Goal: Transaction & Acquisition: Book appointment/travel/reservation

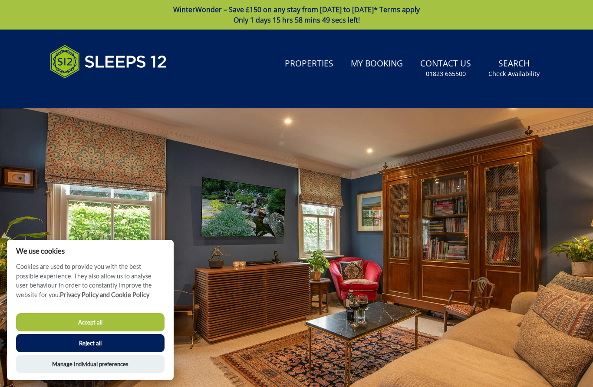
click at [143, 315] on button "Accept all" at bounding box center [90, 322] width 149 height 18
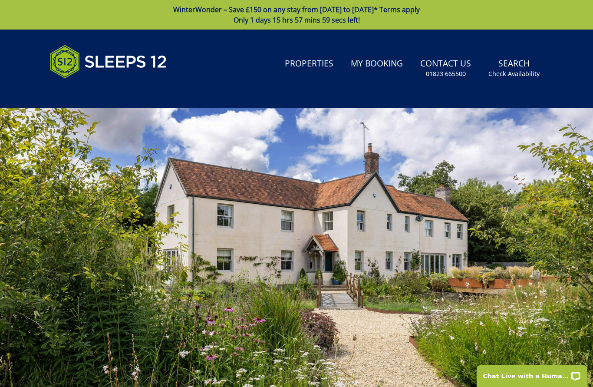
click at [312, 59] on link "Properties" at bounding box center [309, 64] width 56 height 20
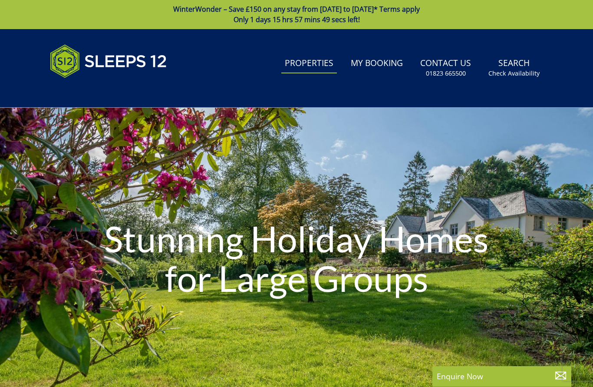
click at [206, 195] on div "Stunning Holiday Homes for Large Groups" at bounding box center [296, 260] width 593 height 304
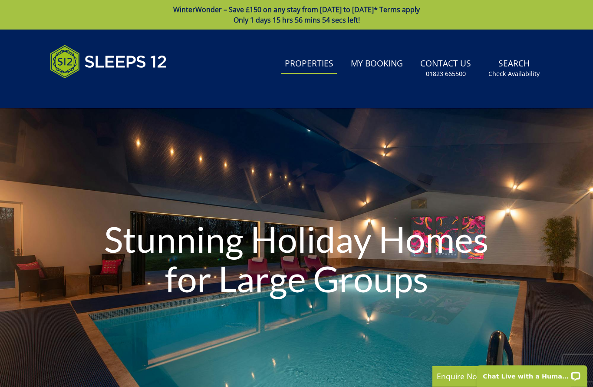
click at [306, 61] on link "Properties" at bounding box center [309, 64] width 56 height 20
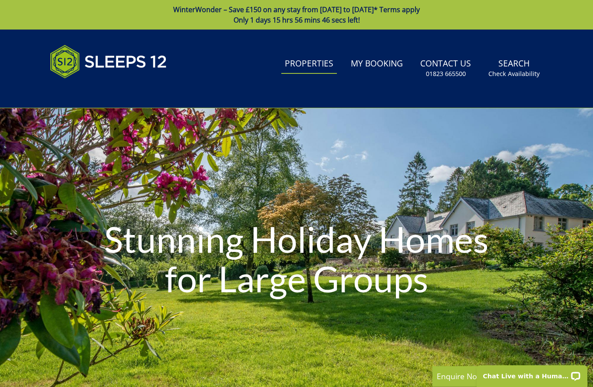
click at [519, 70] on small "Check Availability" at bounding box center [514, 73] width 51 height 9
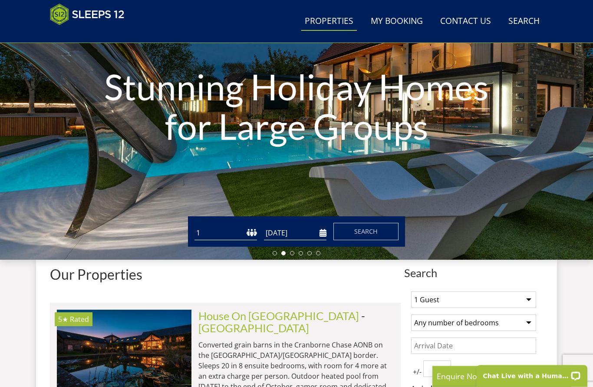
scroll to position [117, 0]
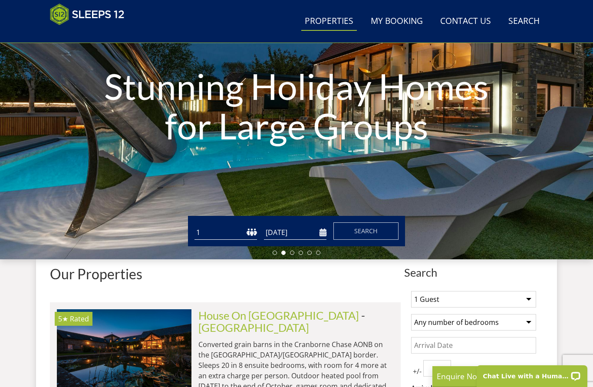
click at [532, 301] on select "1 Guest 2 Guests 3 Guests 4 Guests 5 Guests 6 Guests 7 Guests 8 Guests 9 Guests…" at bounding box center [473, 299] width 125 height 17
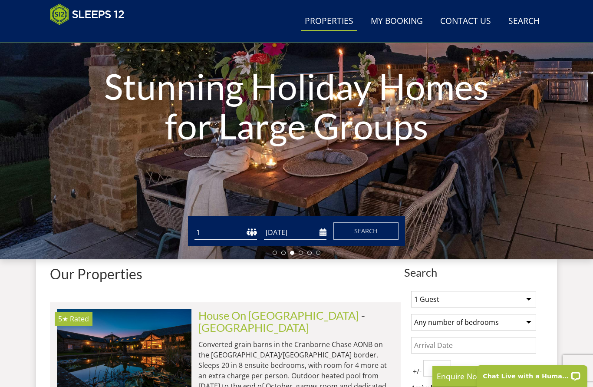
select select "12"
click at [531, 324] on select "Any number of bedrooms 1 Bedroom 2 Bedrooms 3 Bedrooms 4 Bedrooms 5 Bedrooms 6 …" at bounding box center [473, 322] width 125 height 17
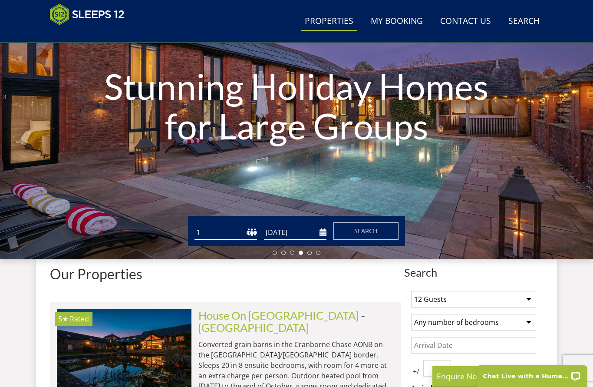
select select "6"
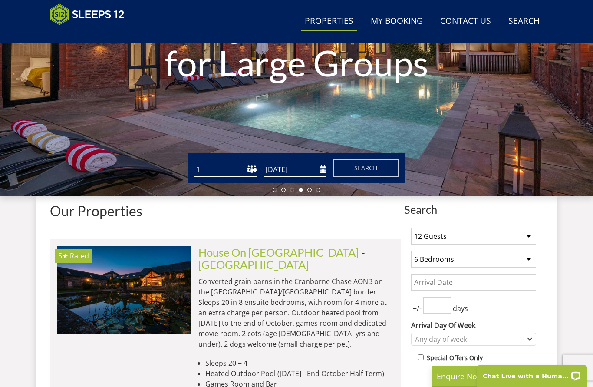
scroll to position [180, 0]
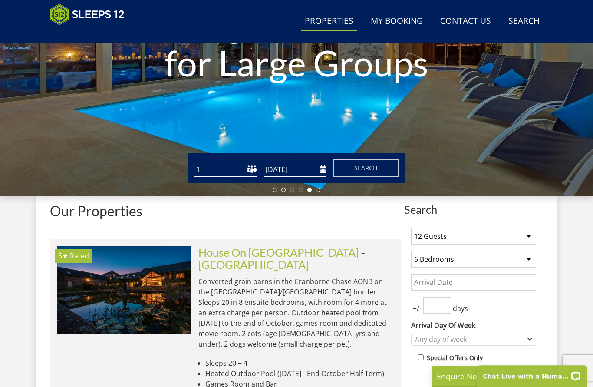
click at [468, 283] on input "Date" at bounding box center [473, 282] width 125 height 17
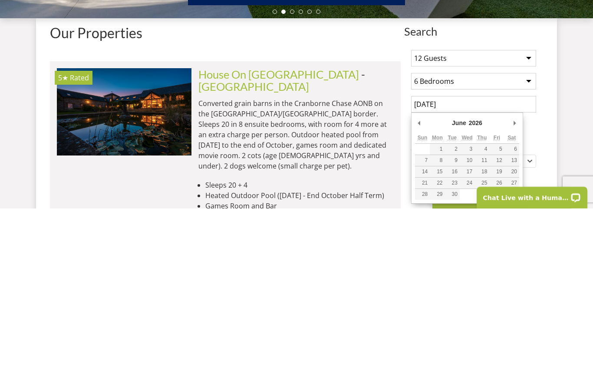
scroll to position [359, 0]
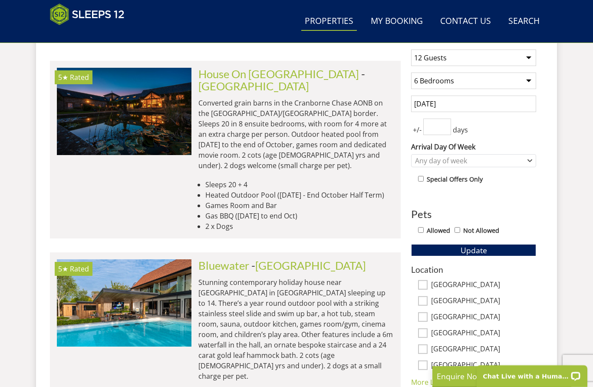
click at [438, 129] on input "number" at bounding box center [437, 127] width 28 height 17
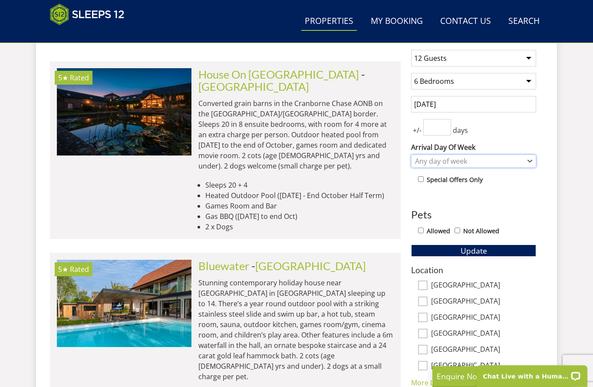
click at [536, 163] on div "Any day of week" at bounding box center [473, 161] width 125 height 13
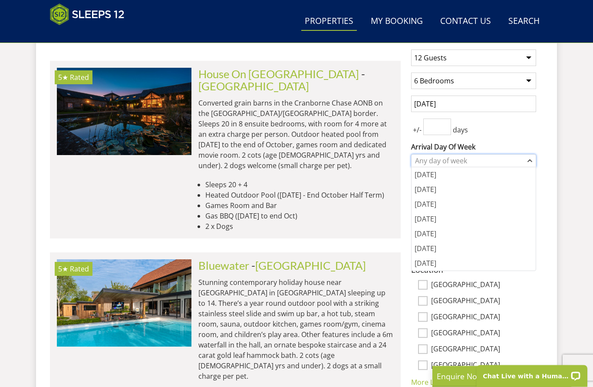
scroll to position [359, 0]
click at [435, 247] on div "[DATE]" at bounding box center [474, 248] width 124 height 15
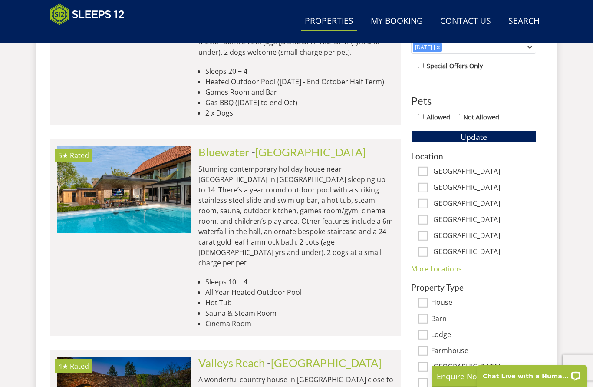
scroll to position [472, 0]
click at [450, 268] on link "More Locations..." at bounding box center [439, 269] width 56 height 10
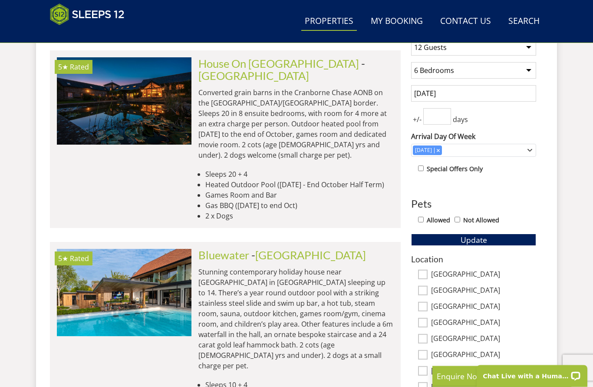
scroll to position [369, 0]
click at [489, 239] on button "Update" at bounding box center [473, 240] width 125 height 12
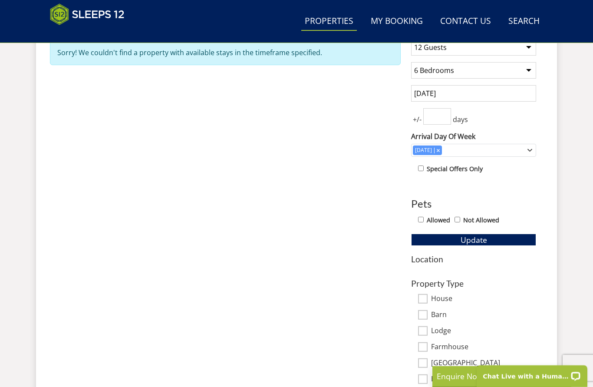
click at [458, 93] on input "[DATE]" at bounding box center [473, 93] width 125 height 17
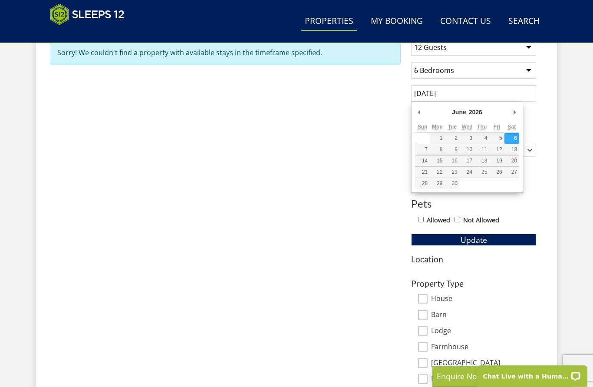
scroll to position [369, 0]
type input "0"
click at [473, 238] on button "Update" at bounding box center [473, 240] width 125 height 12
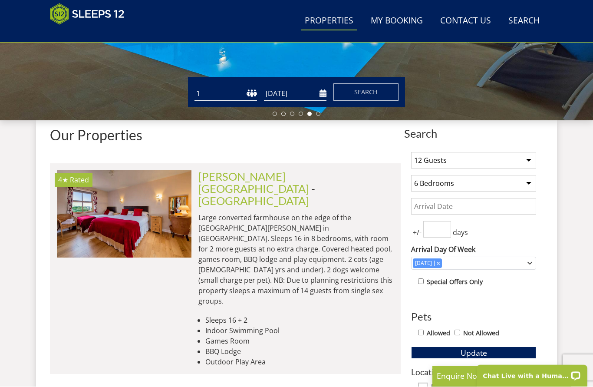
scroll to position [256, 0]
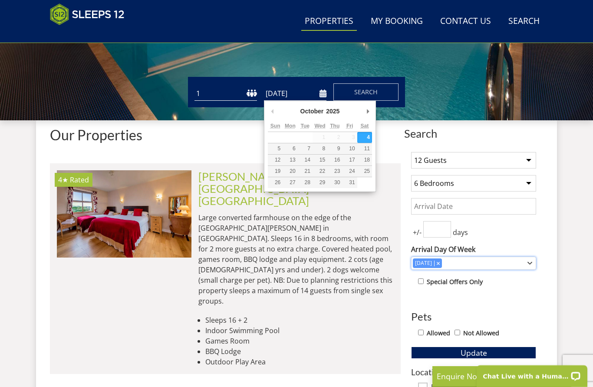
click at [442, 261] on div "Combobox" at bounding box center [438, 263] width 8 height 6
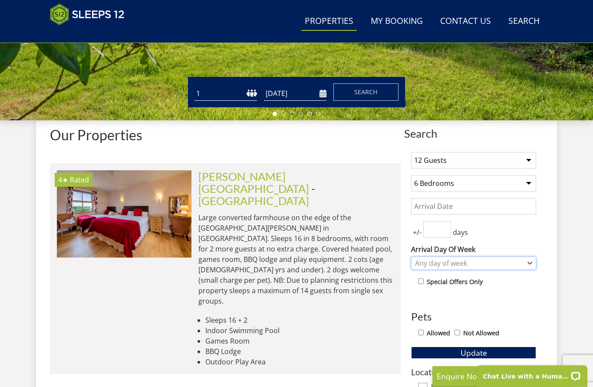
click at [524, 266] on div "Any day of week" at bounding box center [469, 263] width 112 height 10
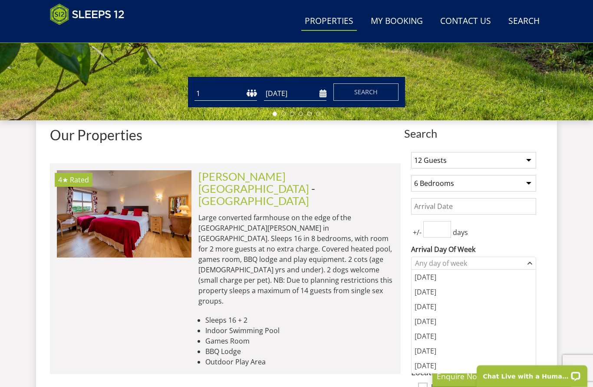
click at [463, 331] on div "[DATE]" at bounding box center [474, 336] width 124 height 15
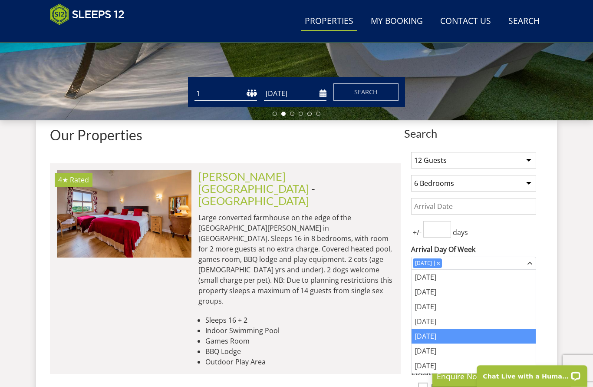
click at [569, 265] on div "Search Menu Properties My Booking Contact Us [PHONE_NUMBER] Search Check Availa…" at bounding box center [296, 172] width 593 height 799
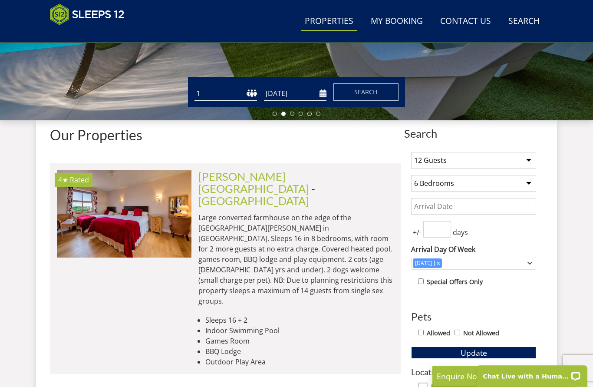
click at [502, 347] on button "Update" at bounding box center [473, 353] width 125 height 12
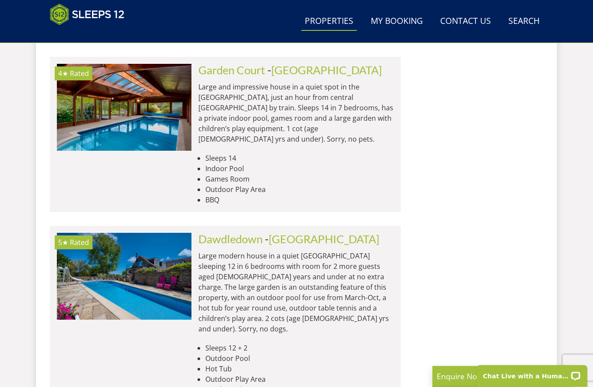
scroll to position [2370, 0]
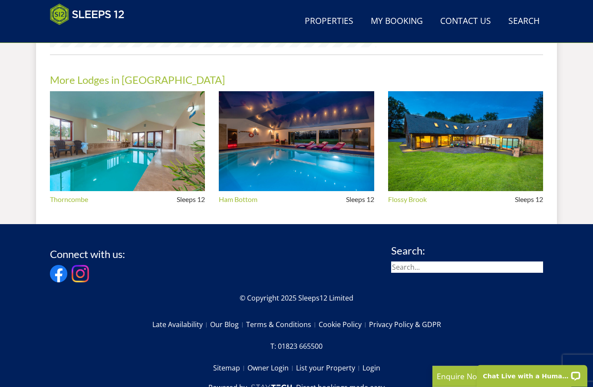
scroll to position [814, 0]
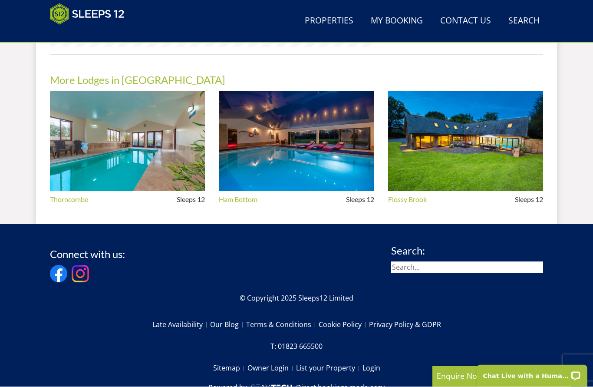
click at [468, 136] on img at bounding box center [465, 142] width 155 height 100
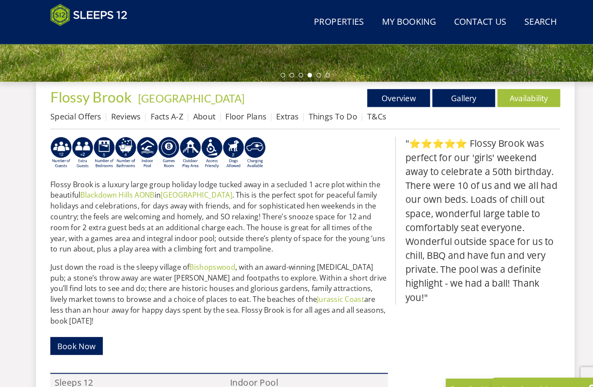
scroll to position [304, 0]
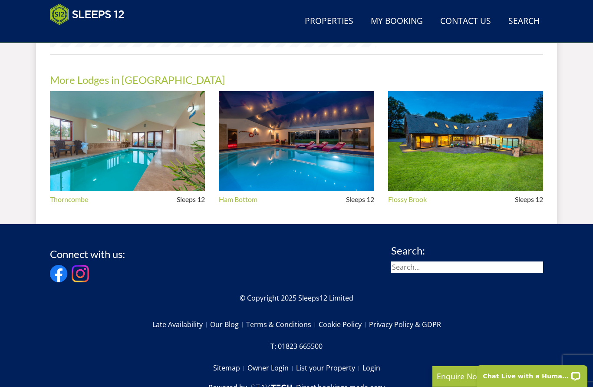
select select "12"
select select "6"
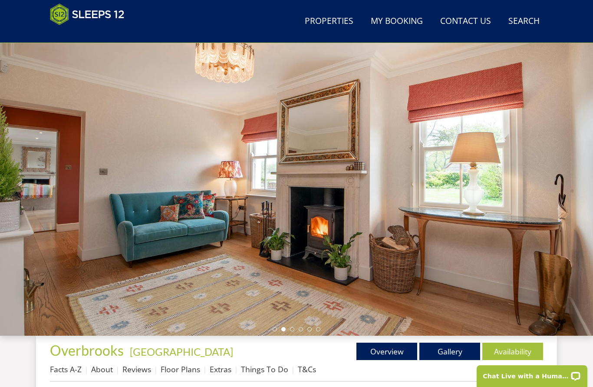
click at [386, 20] on link "My Booking" at bounding box center [396, 22] width 59 height 20
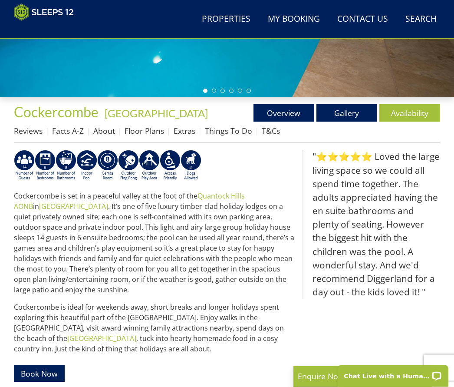
scroll to position [225, 0]
click at [412, 114] on link "Availability" at bounding box center [410, 112] width 61 height 17
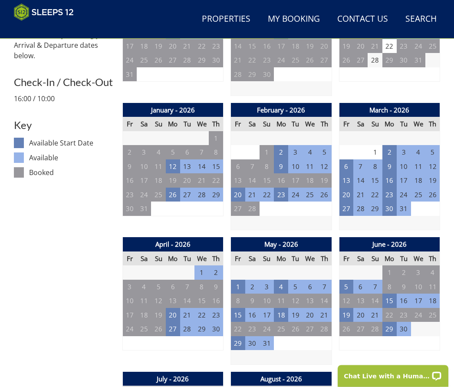
scroll to position [412, 0]
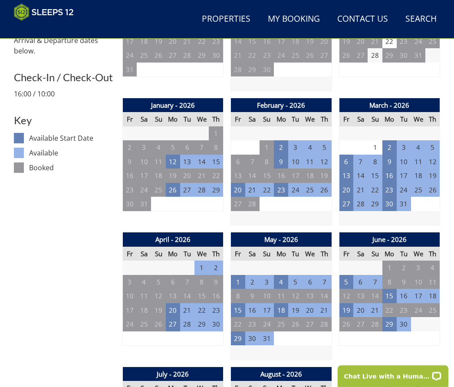
click at [175, 309] on td "20" at bounding box center [173, 310] width 14 height 14
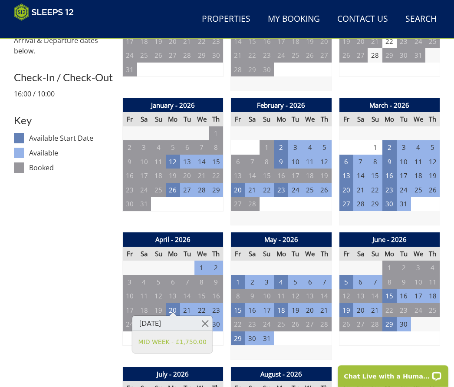
click at [219, 310] on td "23" at bounding box center [216, 310] width 14 height 14
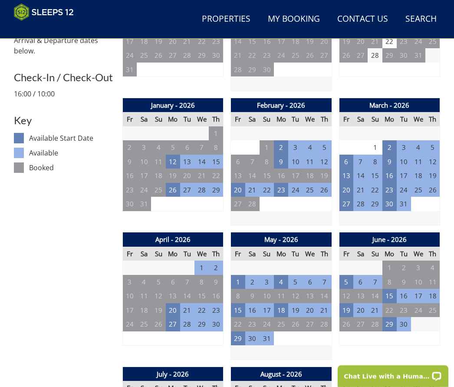
click at [221, 311] on td "23" at bounding box center [216, 310] width 14 height 14
click at [215, 304] on td "23" at bounding box center [216, 310] width 14 height 14
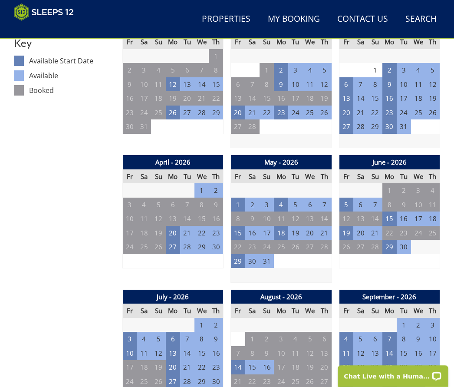
scroll to position [483, 0]
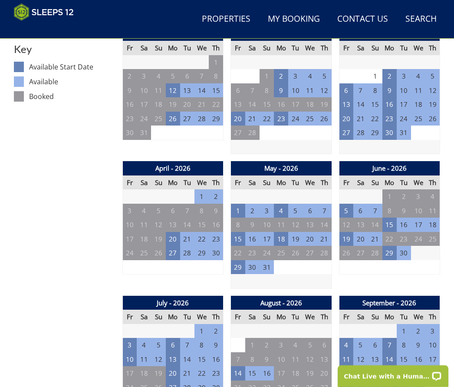
click at [178, 235] on td "20" at bounding box center [173, 239] width 14 height 14
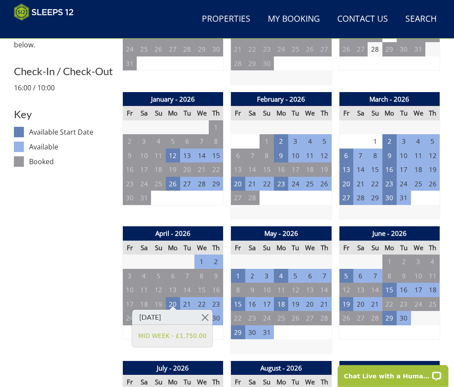
scroll to position [418, 0]
click at [213, 301] on td "23" at bounding box center [216, 304] width 14 height 14
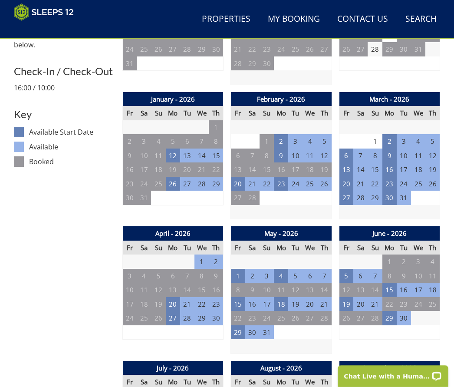
click at [169, 291] on td "13" at bounding box center [173, 290] width 14 height 14
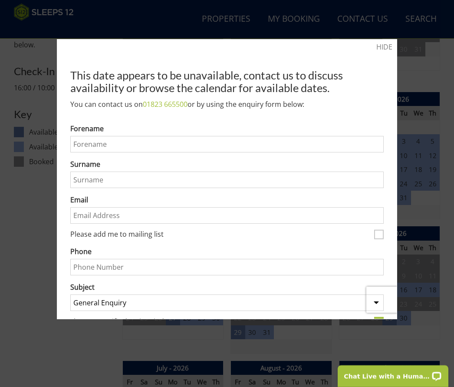
click at [36, 268] on div at bounding box center [227, 193] width 454 height 387
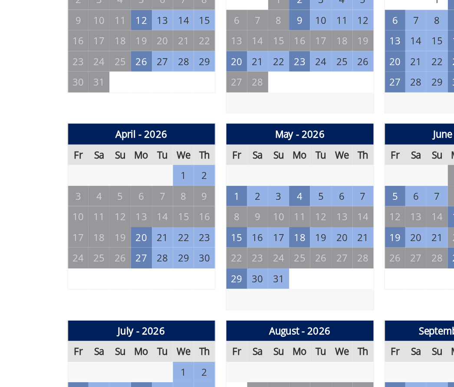
scroll to position [464, 0]
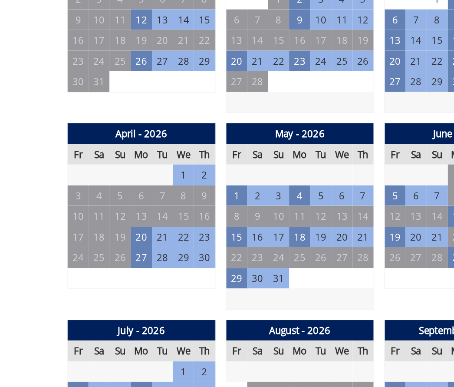
click at [231, 223] on td "1" at bounding box center [238, 230] width 14 height 14
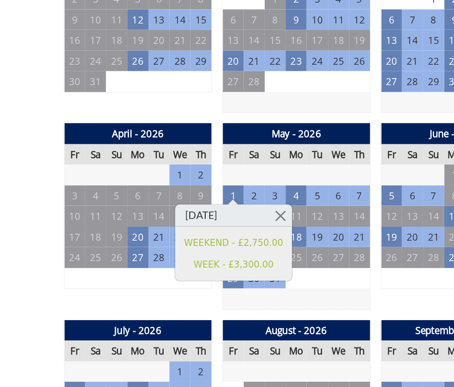
click at [263, 236] on link at bounding box center [270, 243] width 15 height 15
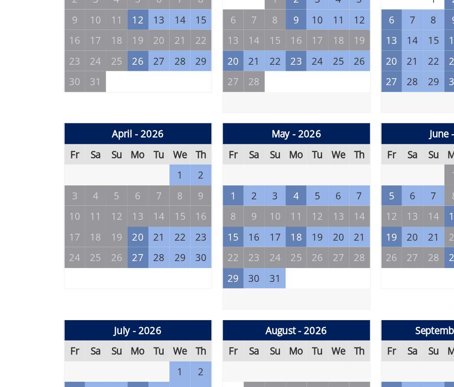
click at [274, 223] on td "4" at bounding box center [281, 230] width 14 height 14
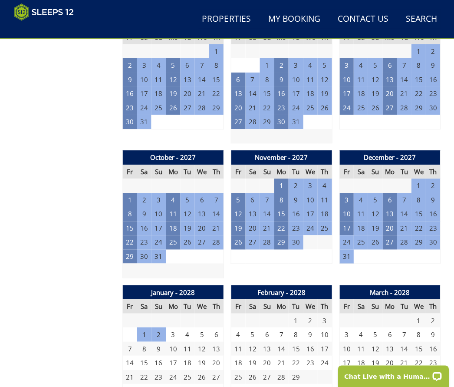
scroll to position [1301, 0]
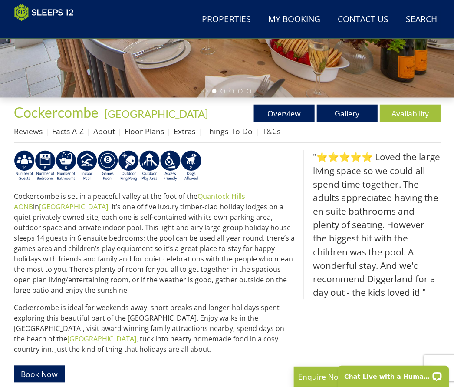
click at [226, 27] on link "Properties" at bounding box center [226, 20] width 56 height 20
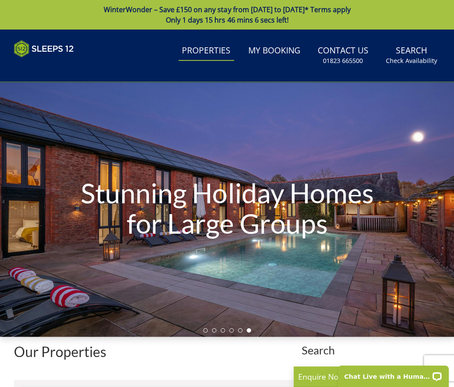
click at [203, 50] on link "Properties" at bounding box center [207, 51] width 56 height 20
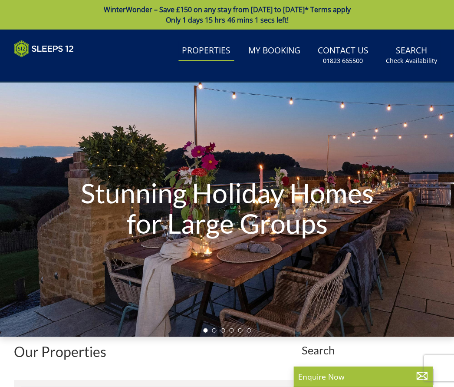
click at [204, 55] on link "Properties" at bounding box center [207, 51] width 56 height 20
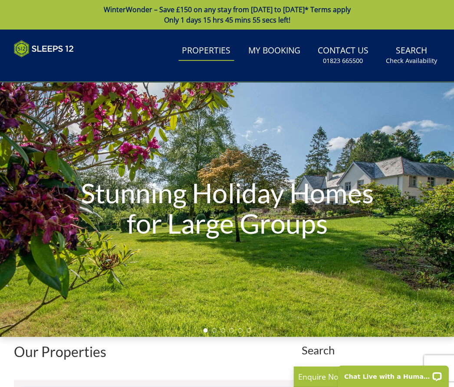
click at [425, 383] on select "1 Guest 2 Guests 3 Guests 4 Guests 5 Guests 6 Guests 7 Guests 8 Guests 9 Guests…" at bounding box center [370, 376] width 125 height 17
select select "12"
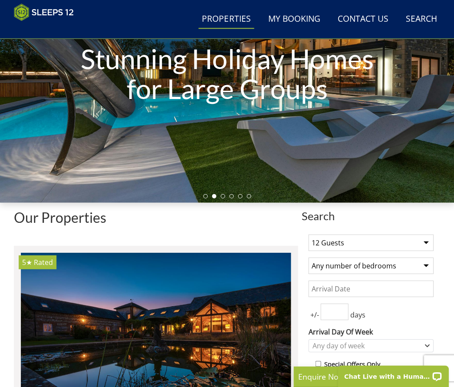
scroll to position [121, 0]
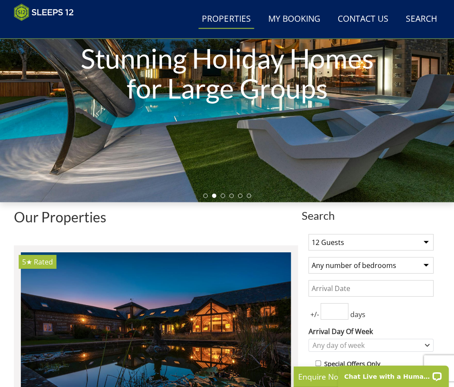
click at [425, 267] on select "Any number of bedrooms 1 Bedroom 2 Bedrooms 3 Bedrooms 4 Bedrooms 5 Bedrooms 6 …" at bounding box center [370, 265] width 125 height 17
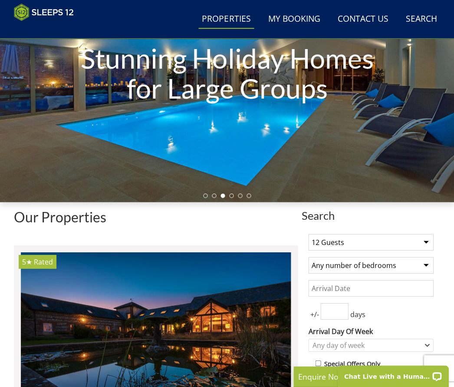
select select "6"
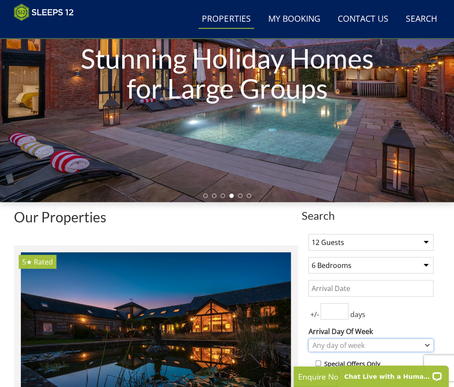
click at [351, 344] on div "Any day of week" at bounding box center [366, 345] width 112 height 10
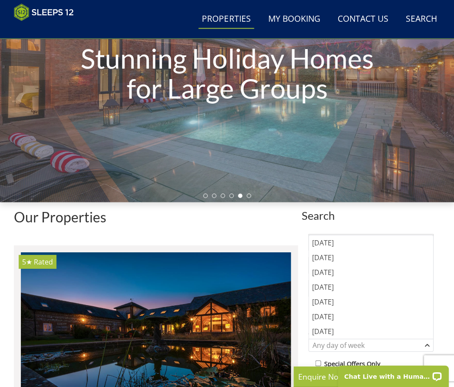
click at [327, 245] on div "[DATE]" at bounding box center [371, 242] width 124 height 15
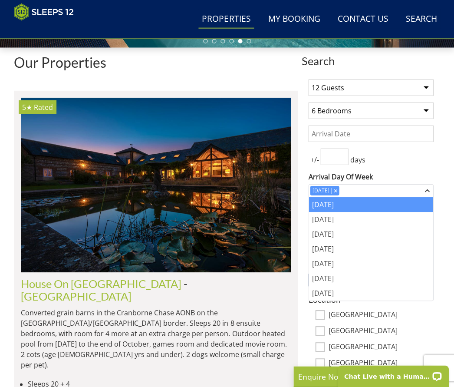
scroll to position [277, 0]
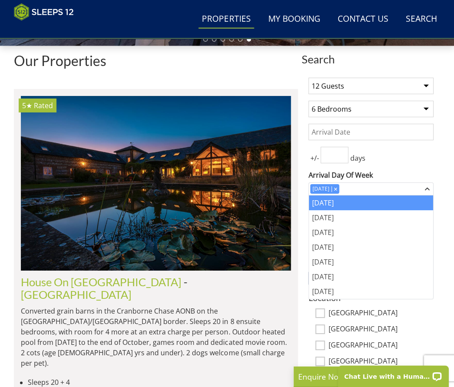
click at [323, 347] on input "[GEOGRAPHIC_DATA]" at bounding box center [320, 346] width 10 height 10
checkbox input "true"
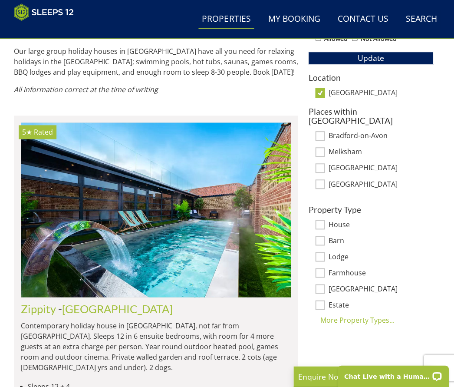
scroll to position [498, 0]
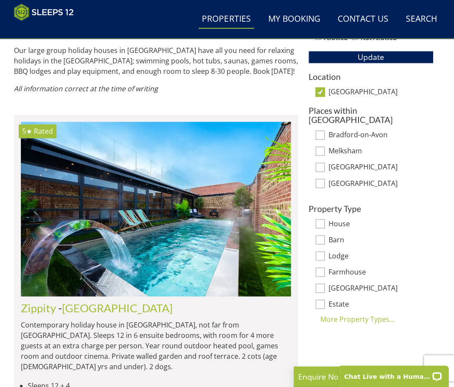
click at [321, 179] on input "Westbury" at bounding box center [320, 184] width 10 height 10
checkbox input "true"
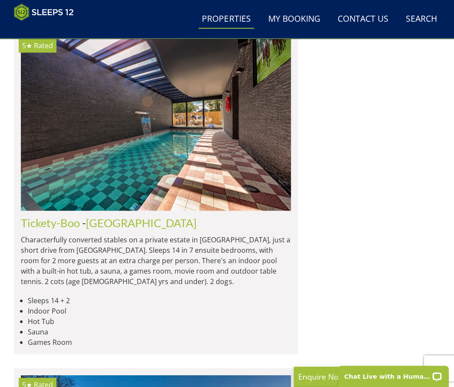
scroll to position [932, 0]
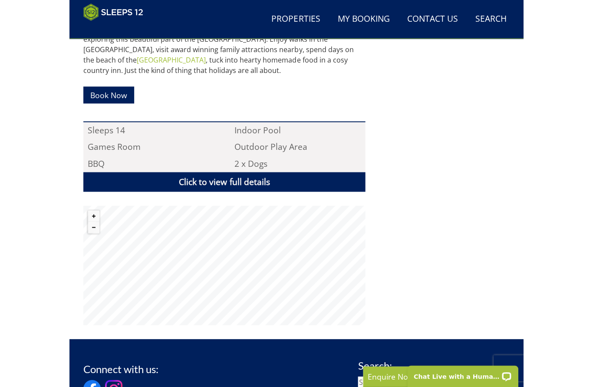
scroll to position [536, 0]
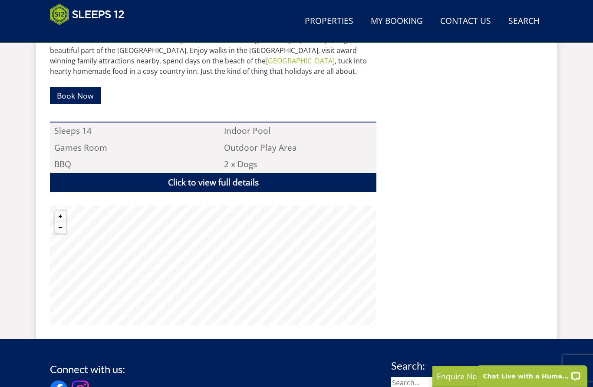
click at [327, 22] on link "Properties" at bounding box center [329, 22] width 56 height 20
select select "12"
select select "6"
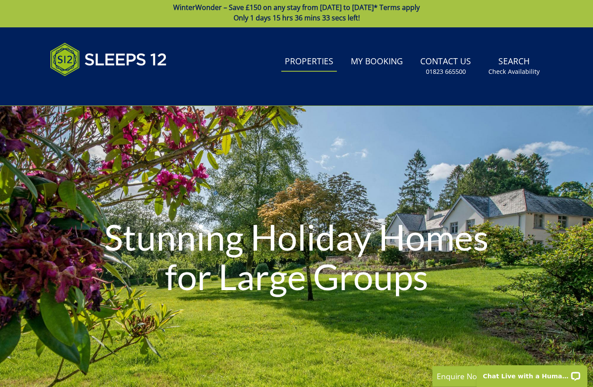
click at [314, 63] on link "Properties" at bounding box center [309, 62] width 56 height 20
select select "12"
select select "6"
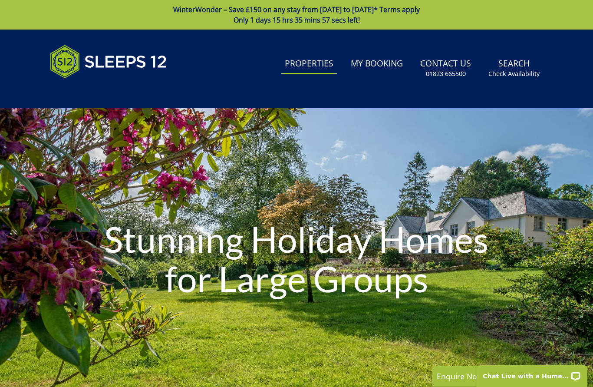
click at [313, 69] on link "Properties" at bounding box center [309, 64] width 56 height 20
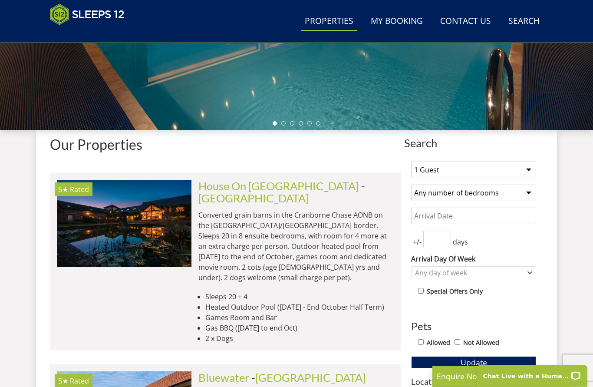
scroll to position [255, 0]
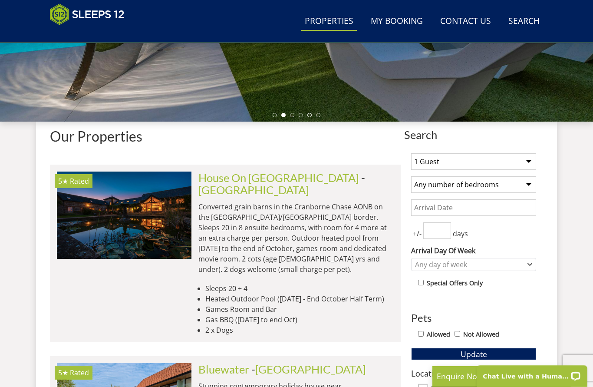
click at [454, 166] on select "1 Guest 2 Guests 3 Guests 4 Guests 5 Guests 6 Guests 7 Guests 8 Guests 9 Guests…" at bounding box center [473, 161] width 125 height 17
select select "12"
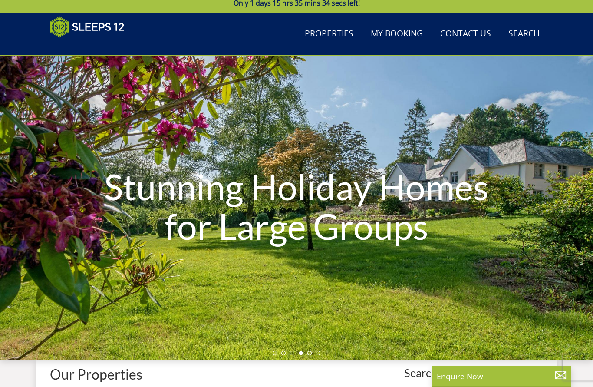
scroll to position [0, 0]
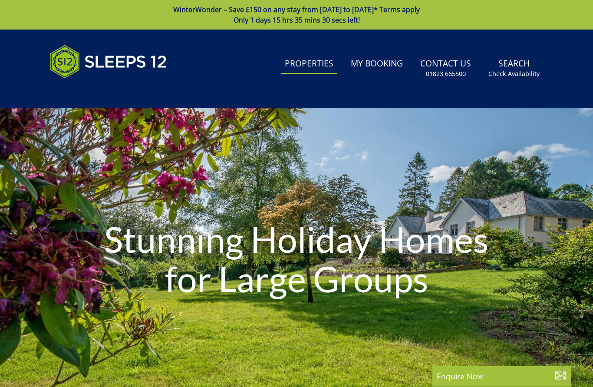
click at [399, 99] on header "Search Menu Properties My Booking Contact Us 01823 665500 Search Check Availabi…" at bounding box center [296, 69] width 593 height 79
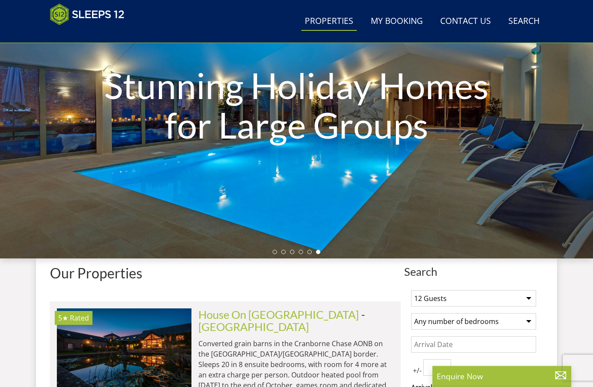
scroll to position [118, 0]
click at [298, 205] on div "Stunning Holiday Homes for Large Groups" at bounding box center [296, 106] width 593 height 304
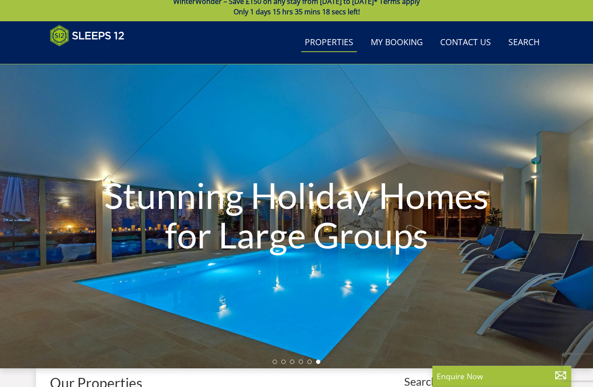
scroll to position [0, 0]
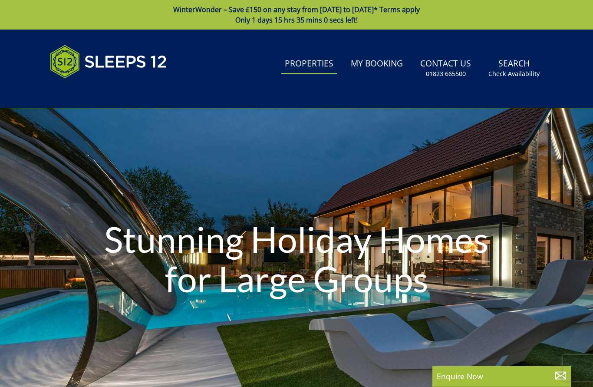
click at [454, 71] on header "Search Menu Properties My Booking Contact Us 01823 665500 Search Check Availabi…" at bounding box center [296, 69] width 593 height 79
click at [308, 79] on li "Properties" at bounding box center [309, 68] width 56 height 28
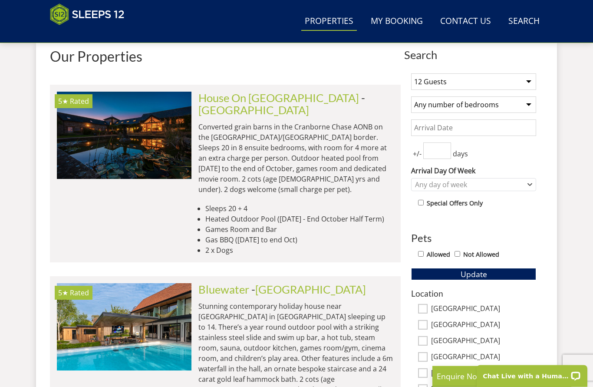
scroll to position [335, 0]
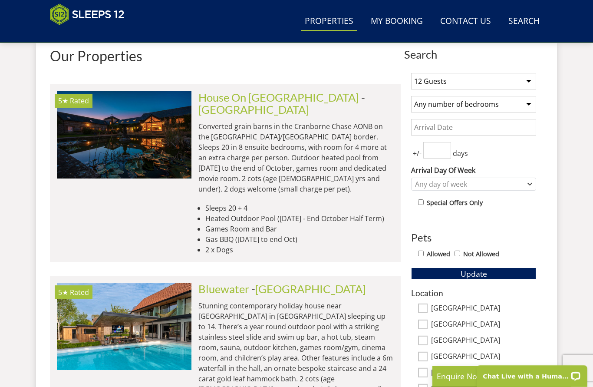
click at [454, 109] on select "Any number of bedrooms 4 Bedrooms 5 Bedrooms 6 Bedrooms 7 Bedrooms 8 Bedrooms 9…" at bounding box center [473, 104] width 125 height 17
select select "6"
click at [445, 129] on input "Date" at bounding box center [473, 127] width 125 height 17
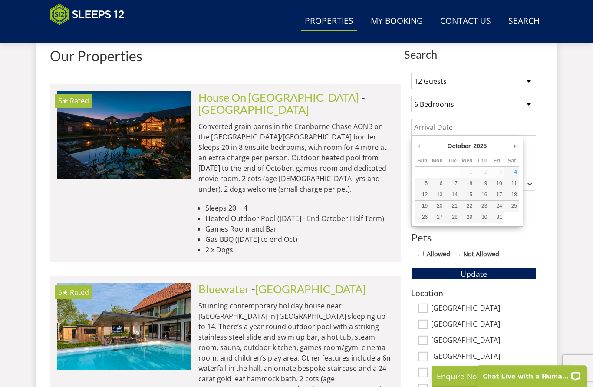
type input "13/10/2025"
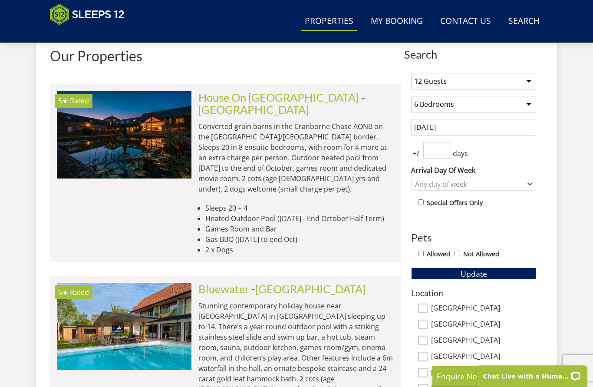
click at [454, 278] on button "Update" at bounding box center [473, 274] width 125 height 12
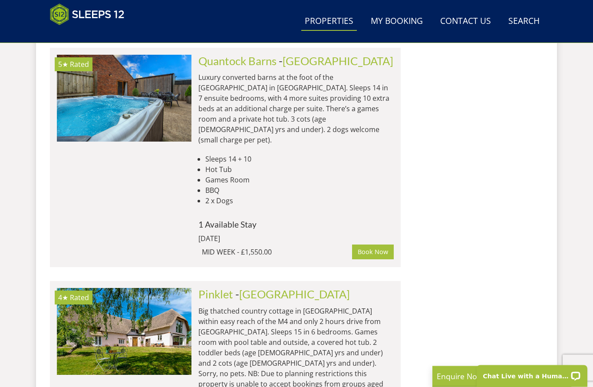
scroll to position [3304, 0]
click at [132, 288] on img at bounding box center [124, 331] width 135 height 87
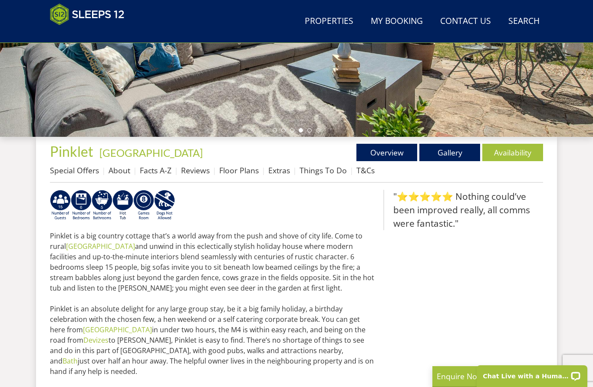
scroll to position [241, 0]
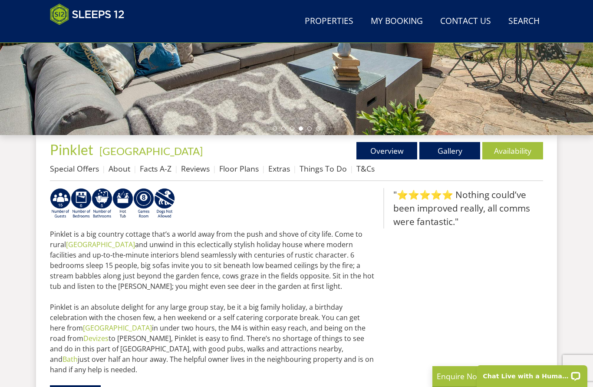
click at [235, 172] on link "Floor Plans" at bounding box center [239, 168] width 40 height 10
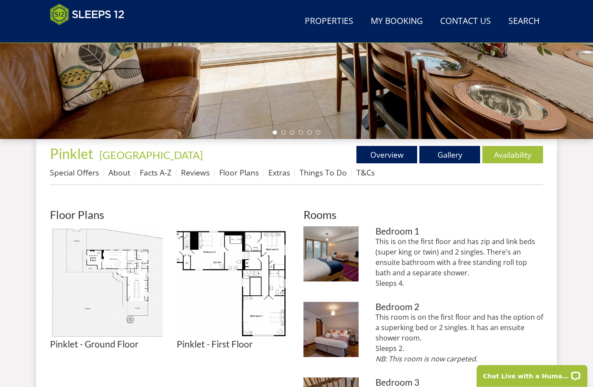
scroll to position [276, 0]
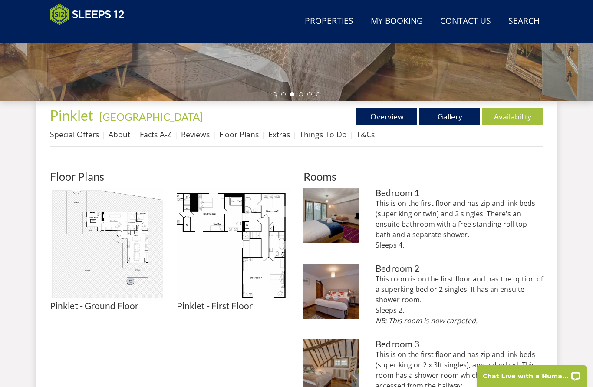
click at [119, 262] on img at bounding box center [106, 244] width 113 height 113
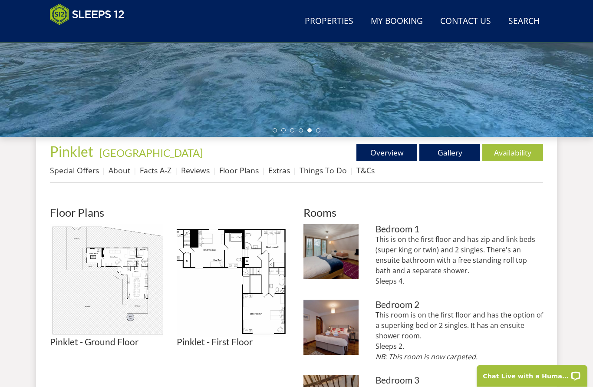
scroll to position [238, 0]
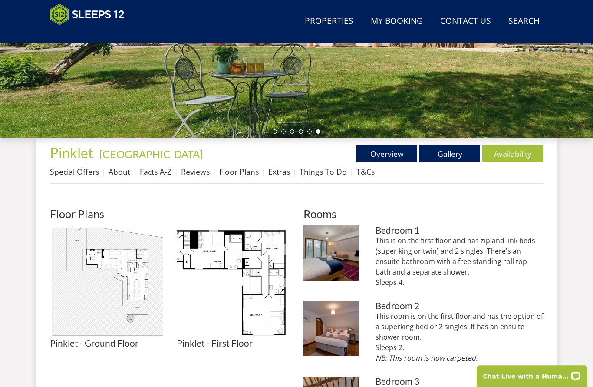
click at [248, 266] on img at bounding box center [233, 281] width 113 height 113
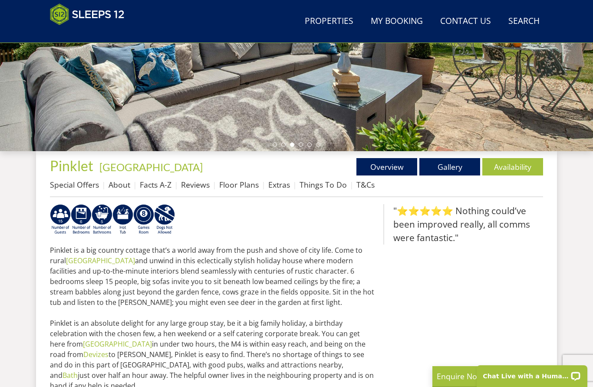
scroll to position [223, 0]
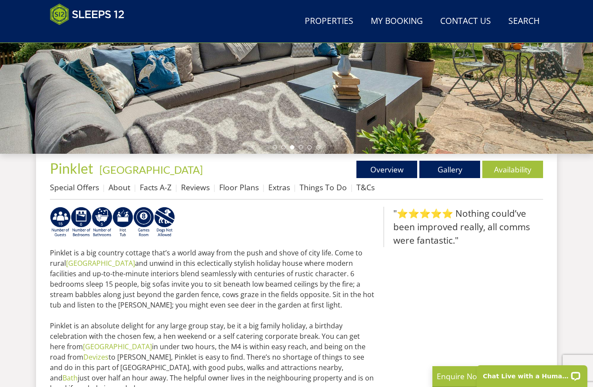
click at [247, 242] on div "Pinklet is a big country cottage that’s a world away from the push and shove of…" at bounding box center [213, 330] width 327 height 246
select select "12"
select select "6"
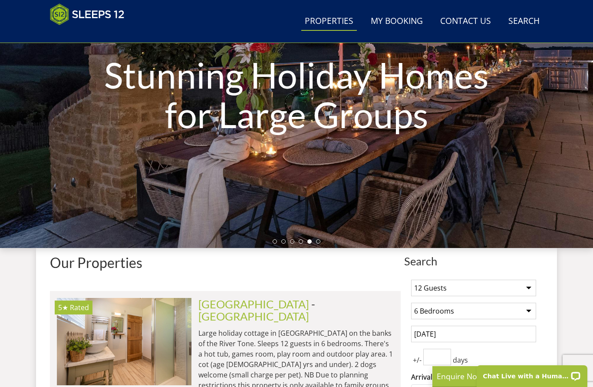
click at [454, 336] on input "13/10/2025" at bounding box center [473, 334] width 125 height 17
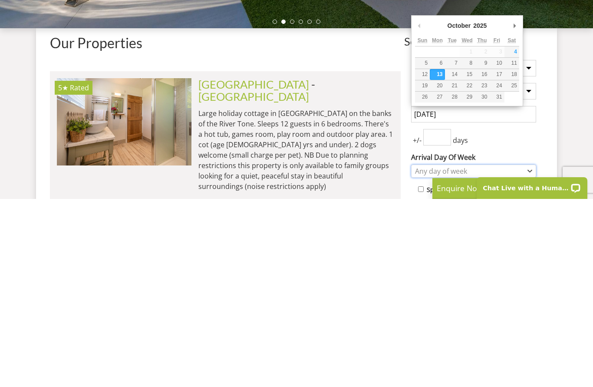
click at [454, 357] on icon "Combobox" at bounding box center [530, 359] width 5 height 5
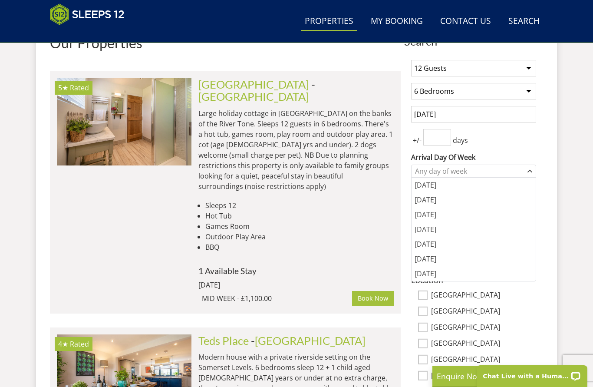
click at [438, 185] on div "[DATE]" at bounding box center [474, 185] width 124 height 15
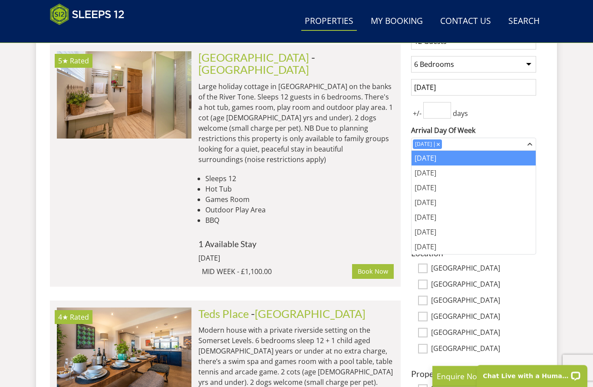
scroll to position [370, 0]
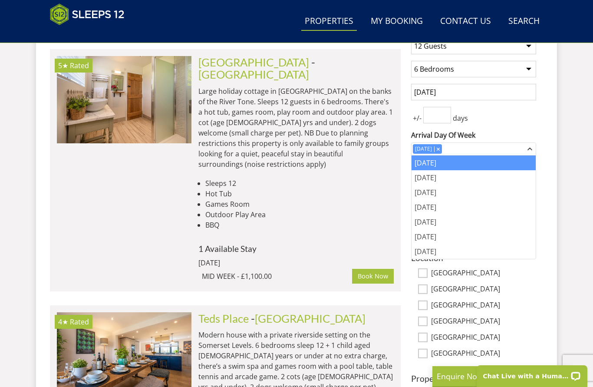
click at [454, 167] on div "[DATE]" at bounding box center [474, 162] width 124 height 15
click at [454, 95] on input "13/10/2026" at bounding box center [473, 92] width 125 height 17
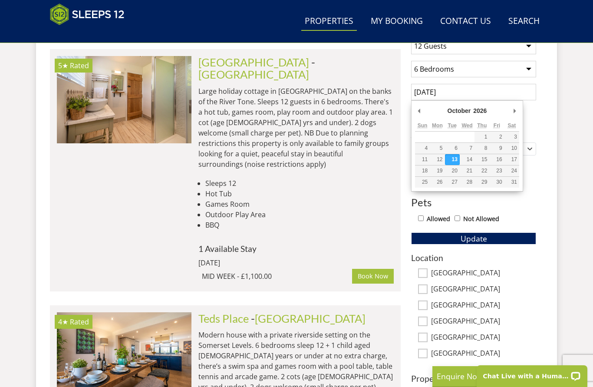
scroll to position [370, 0]
type input "12/10/2026"
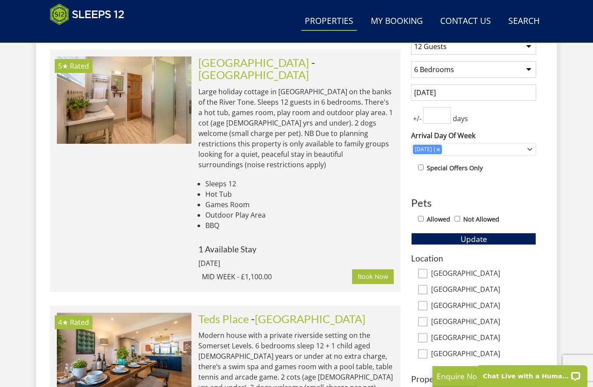
scroll to position [370, 0]
click at [454, 236] on span "Update" at bounding box center [474, 238] width 26 height 10
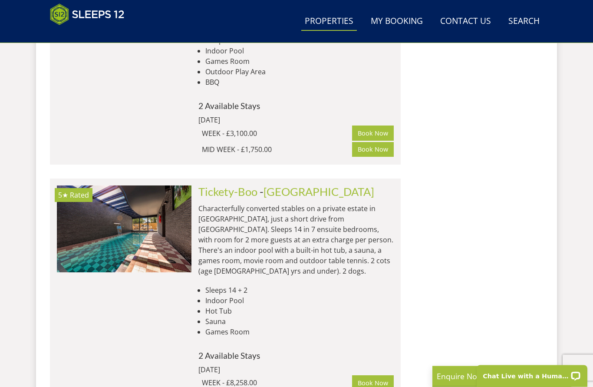
scroll to position [4961, 0]
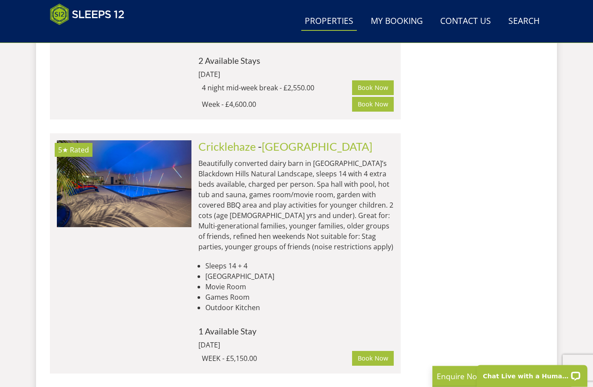
scroll to position [5518, 0]
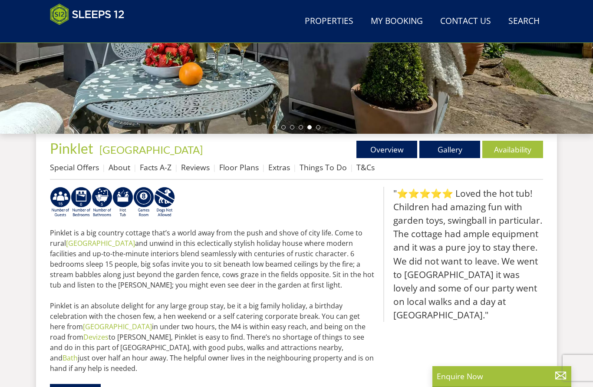
scroll to position [242, 0]
click at [122, 172] on link "About" at bounding box center [120, 167] width 22 height 10
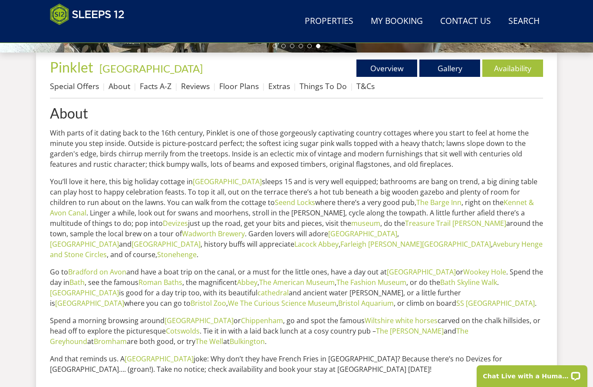
click at [160, 81] on link "Facts A-Z" at bounding box center [156, 86] width 32 height 10
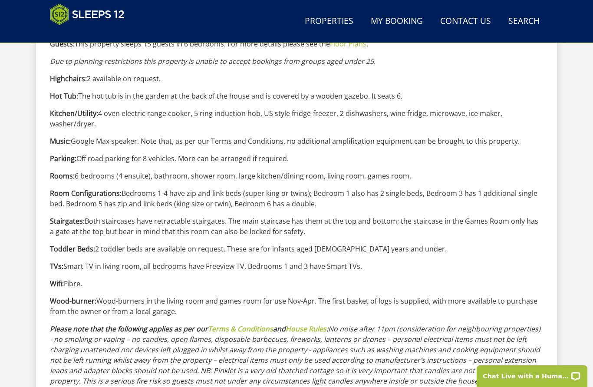
scroll to position [881, 0]
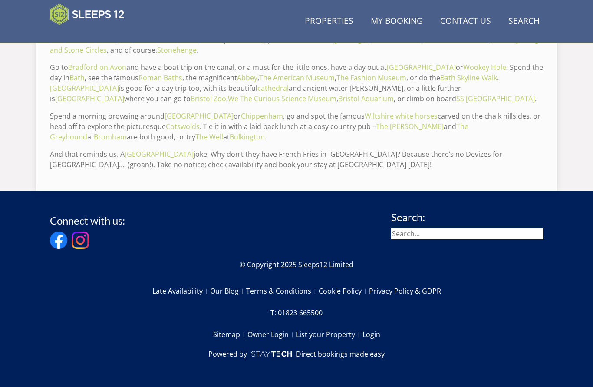
scroll to position [324, 0]
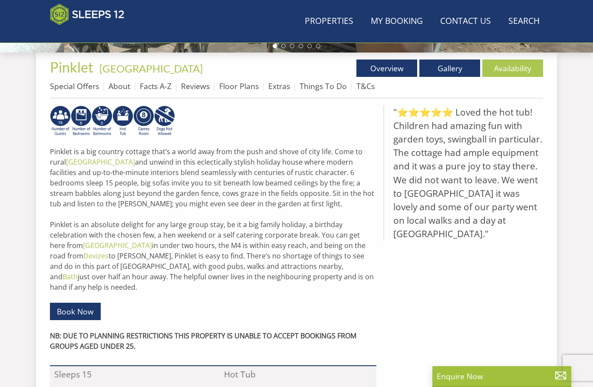
scroll to position [242, 0]
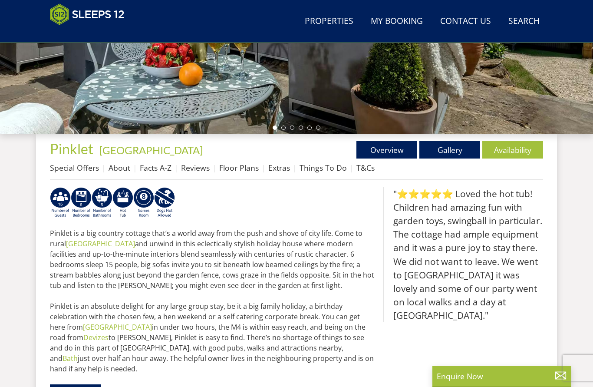
select select "12"
select select "6"
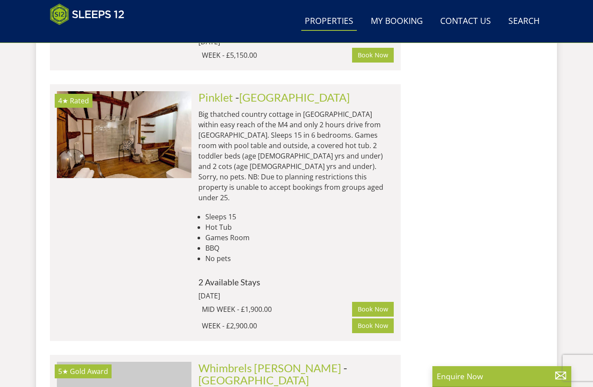
scroll to position [5821, 0]
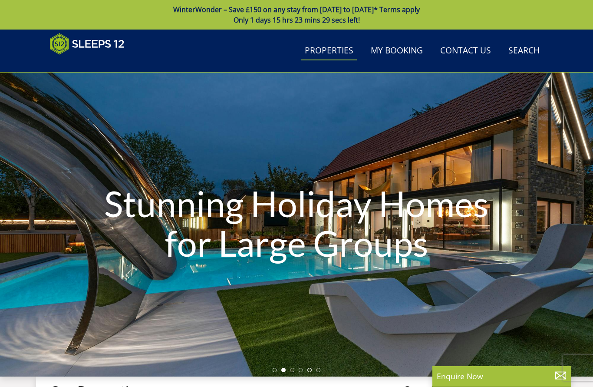
select select "12"
select select "6"
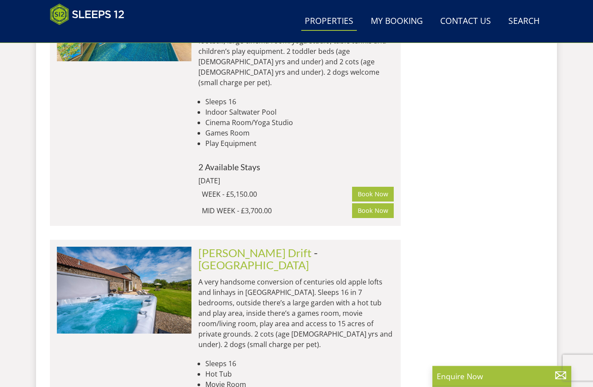
scroll to position [6481, 0]
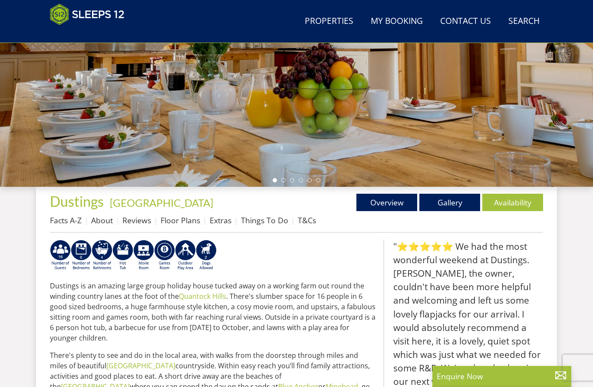
scroll to position [190, 0]
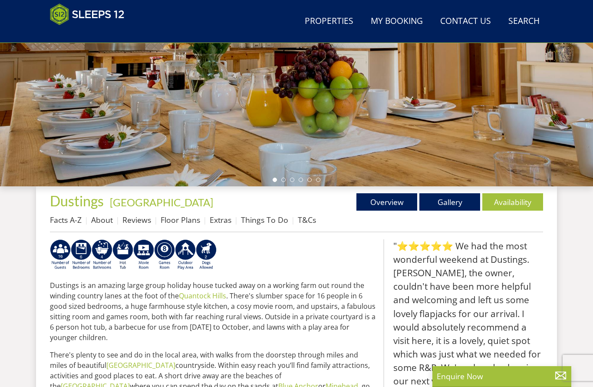
click at [179, 225] on link "Floor Plans" at bounding box center [181, 220] width 40 height 10
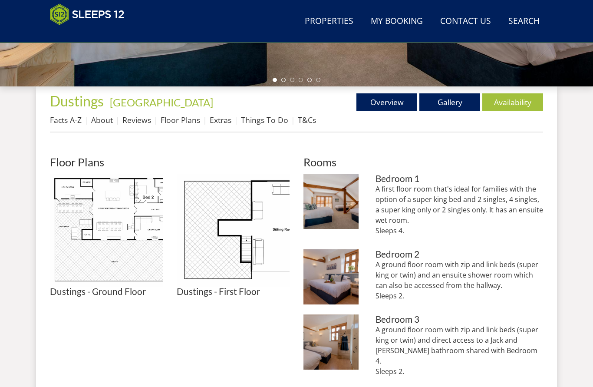
scroll to position [309, 0]
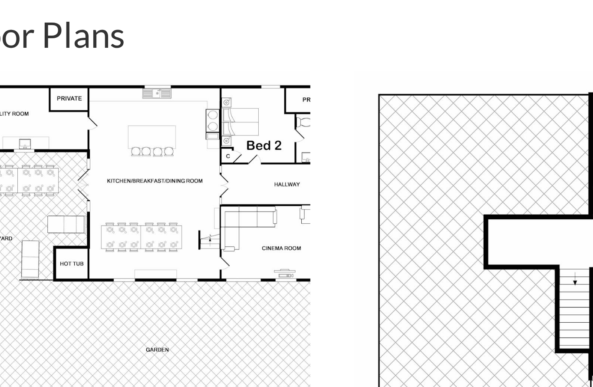
click at [78, 155] on img at bounding box center [106, 211] width 113 height 113
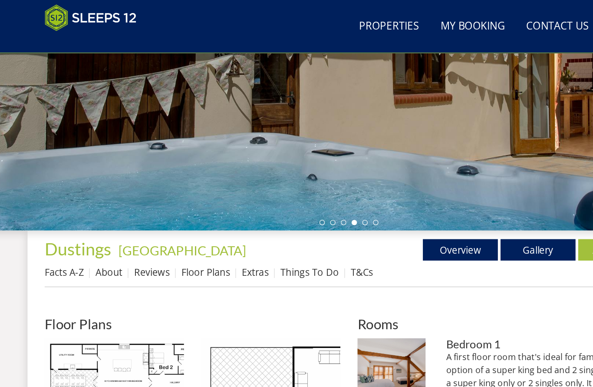
scroll to position [189, 0]
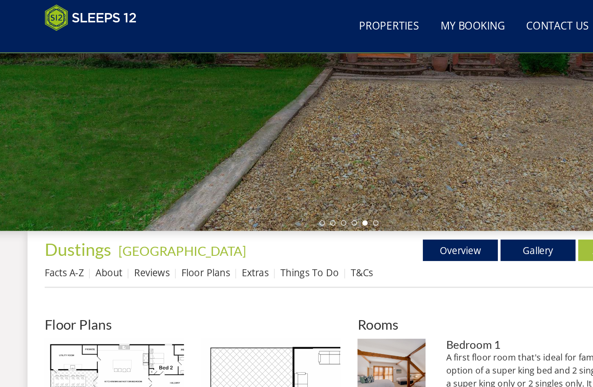
click at [249, 218] on link "Things To Do" at bounding box center [264, 220] width 47 height 10
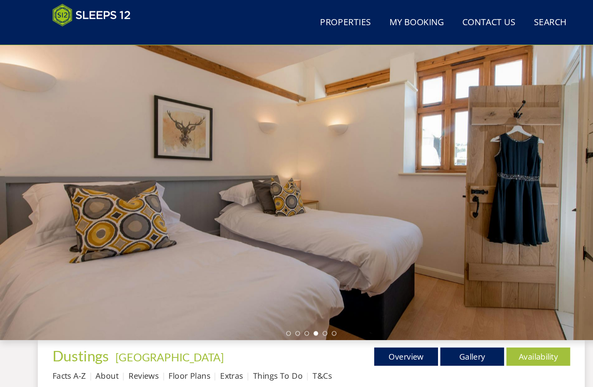
scroll to position [54, 0]
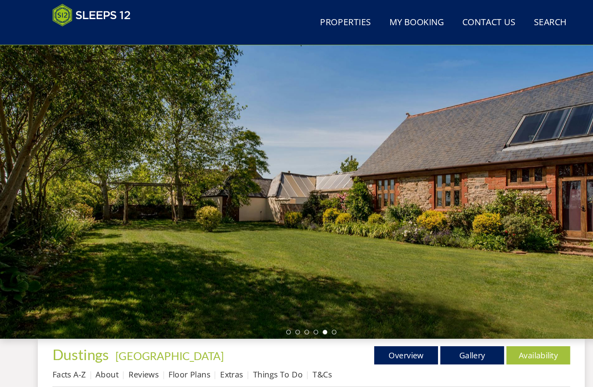
click at [110, 358] on link "About" at bounding box center [102, 356] width 22 height 10
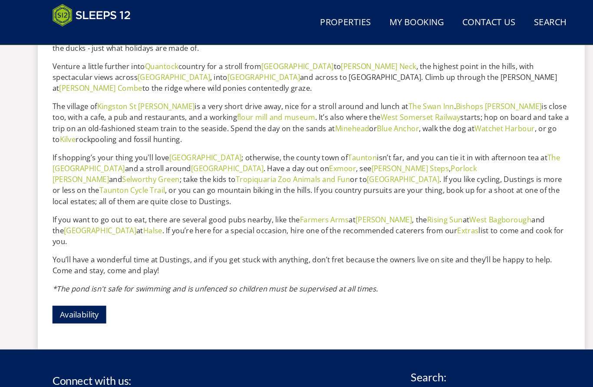
scroll to position [486, 0]
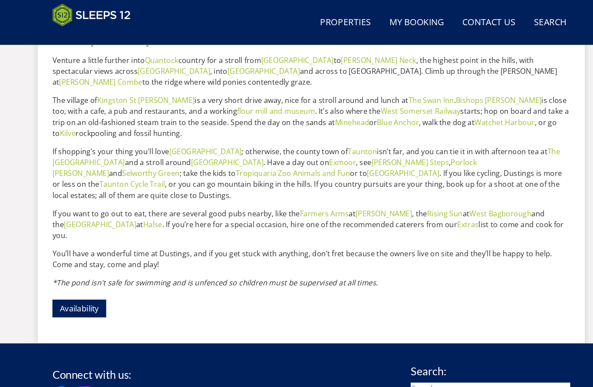
click at [73, 285] on link "Availability" at bounding box center [75, 293] width 51 height 17
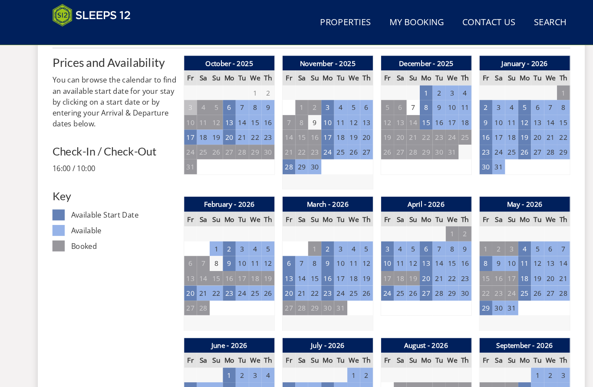
scroll to position [377, 0]
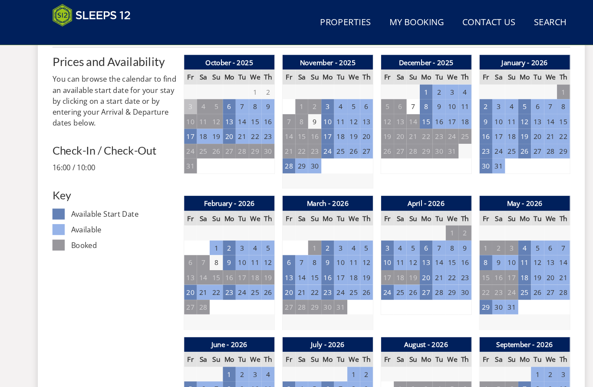
click at [352, 344] on th "Th" at bounding box center [349, 342] width 12 height 14
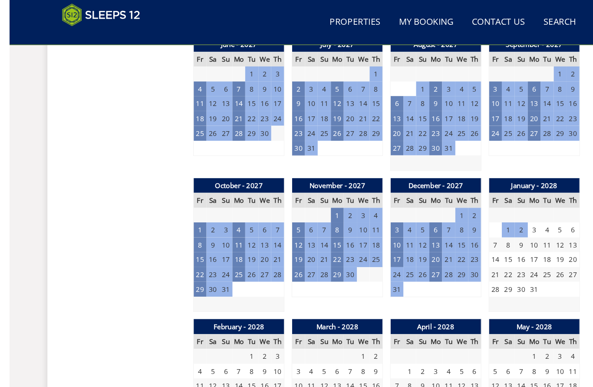
scroll to position [1078, 0]
